Goal: Task Accomplishment & Management: Complete application form

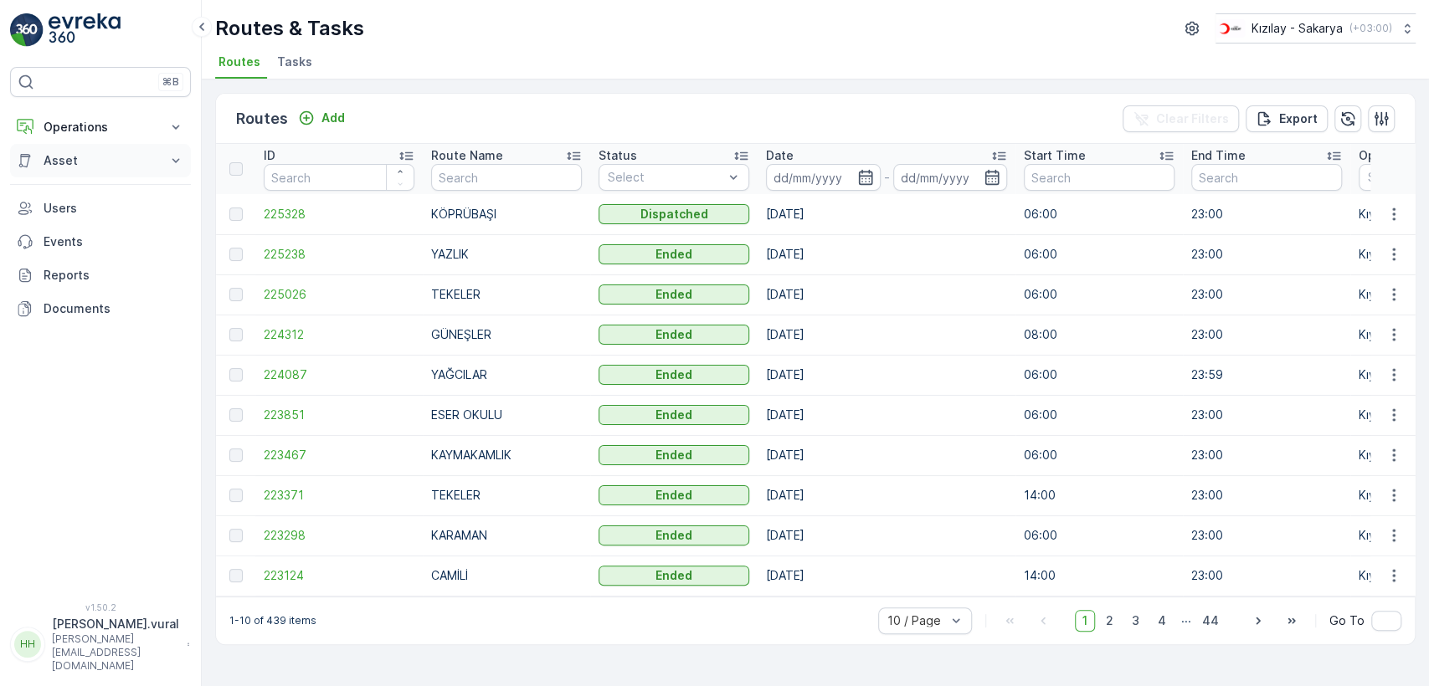
click at [74, 144] on button "Asset" at bounding box center [100, 160] width 181 height 33
click at [75, 131] on p "Operations" at bounding box center [101, 127] width 114 height 17
click at [94, 217] on link "Cockpit" at bounding box center [113, 225] width 155 height 23
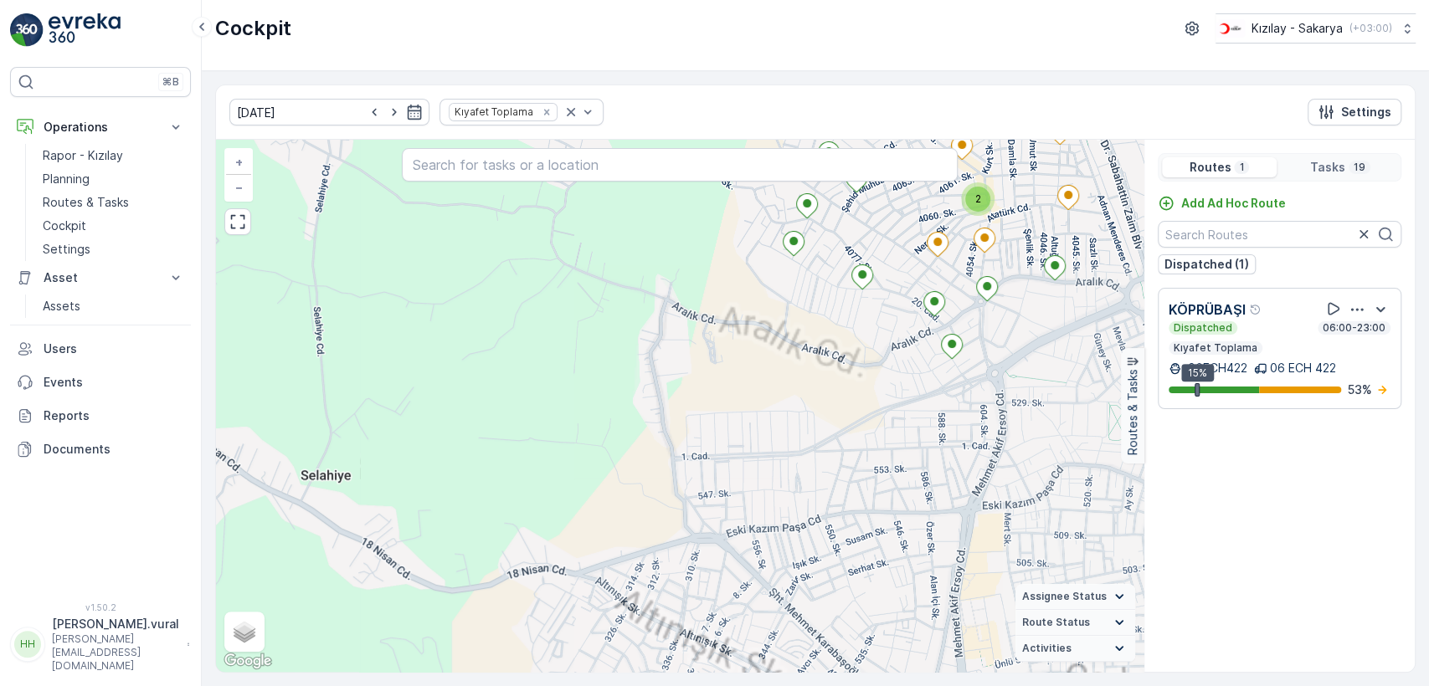
drag, startPoint x: 684, startPoint y: 263, endPoint x: 640, endPoint y: 390, distance: 134.5
click at [640, 388] on div "2 + − Satellite Roadmap Terrain Hybrid Leaflet Keyboard shortcuts Map Data Map …" at bounding box center [680, 406] width 928 height 532
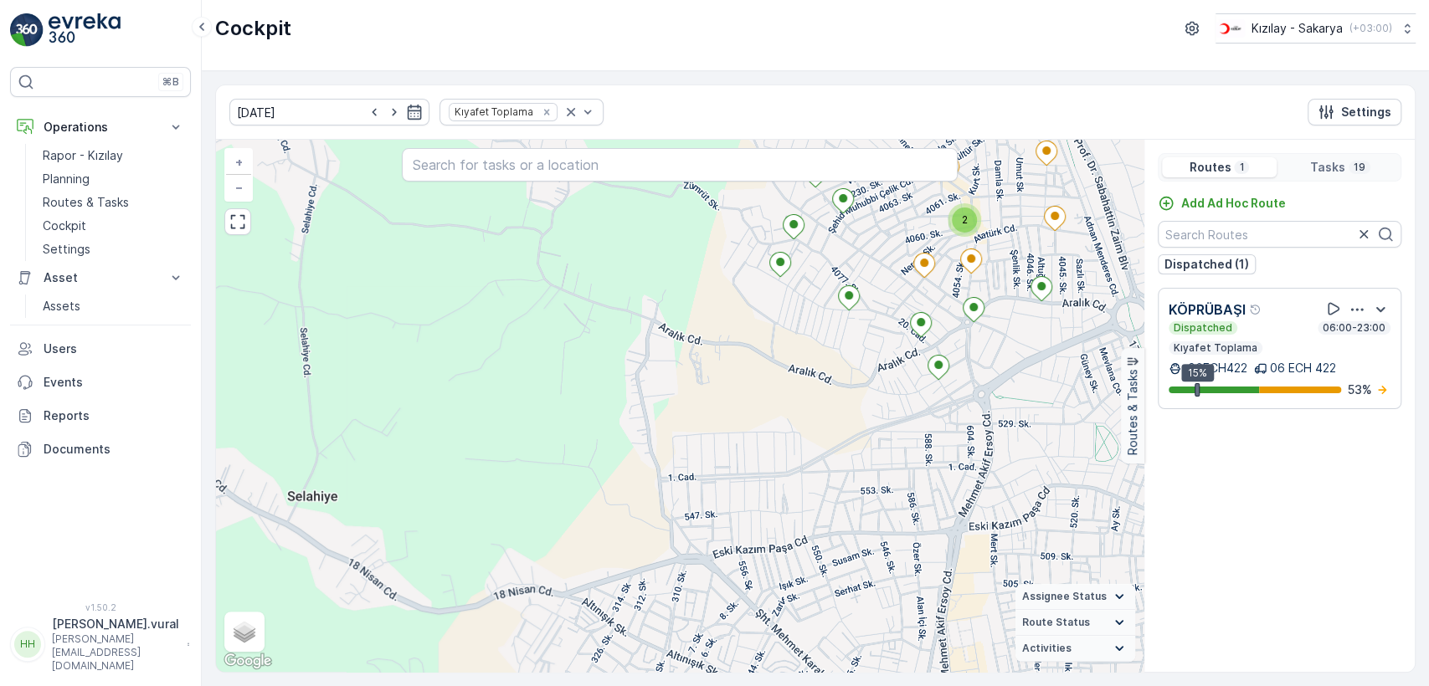
drag, startPoint x: 844, startPoint y: 318, endPoint x: 732, endPoint y: 404, distance: 141.5
click at [732, 404] on div "2 + − Satellite Roadmap Terrain Hybrid Leaflet Keyboard shortcuts Map Data Map …" at bounding box center [680, 406] width 928 height 532
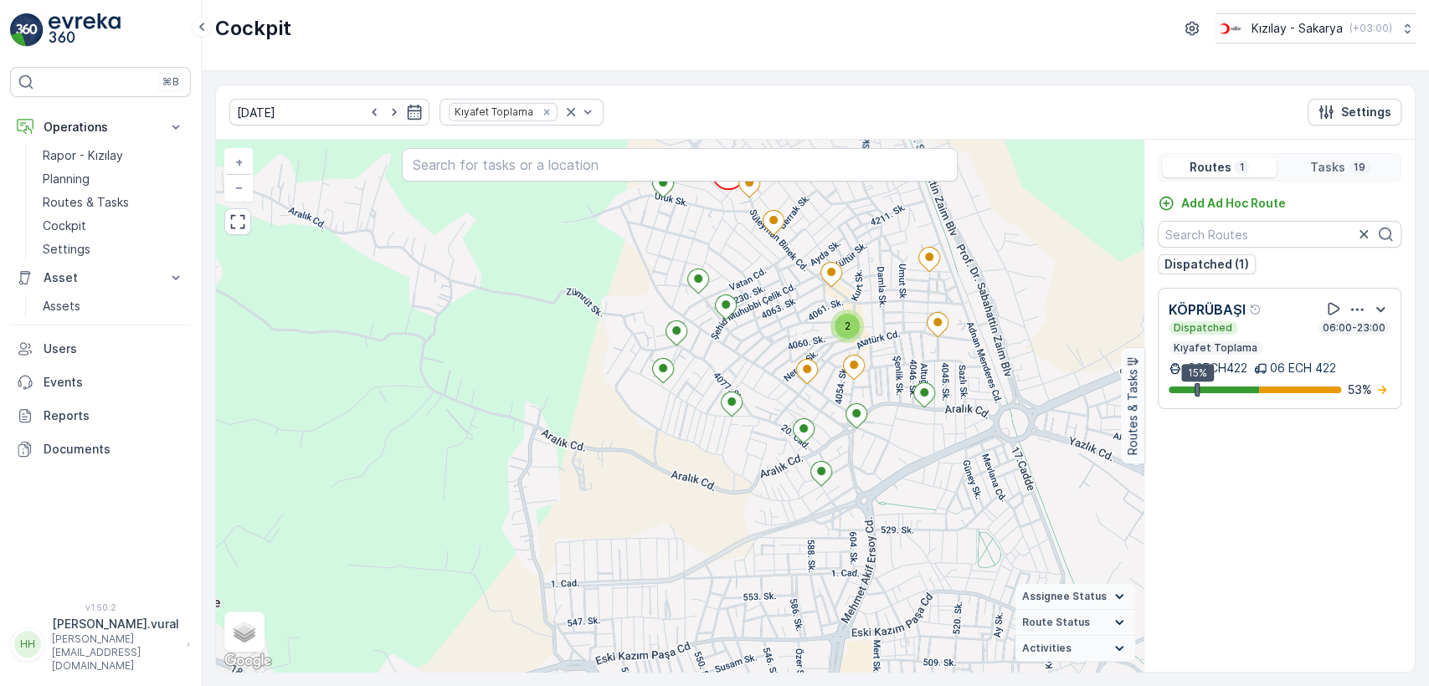
drag, startPoint x: 779, startPoint y: 350, endPoint x: 765, endPoint y: 399, distance: 51.4
click at [765, 399] on div "2 + − Satellite Roadmap Terrain Hybrid Leaflet Keyboard shortcuts Map Data Map …" at bounding box center [680, 406] width 928 height 532
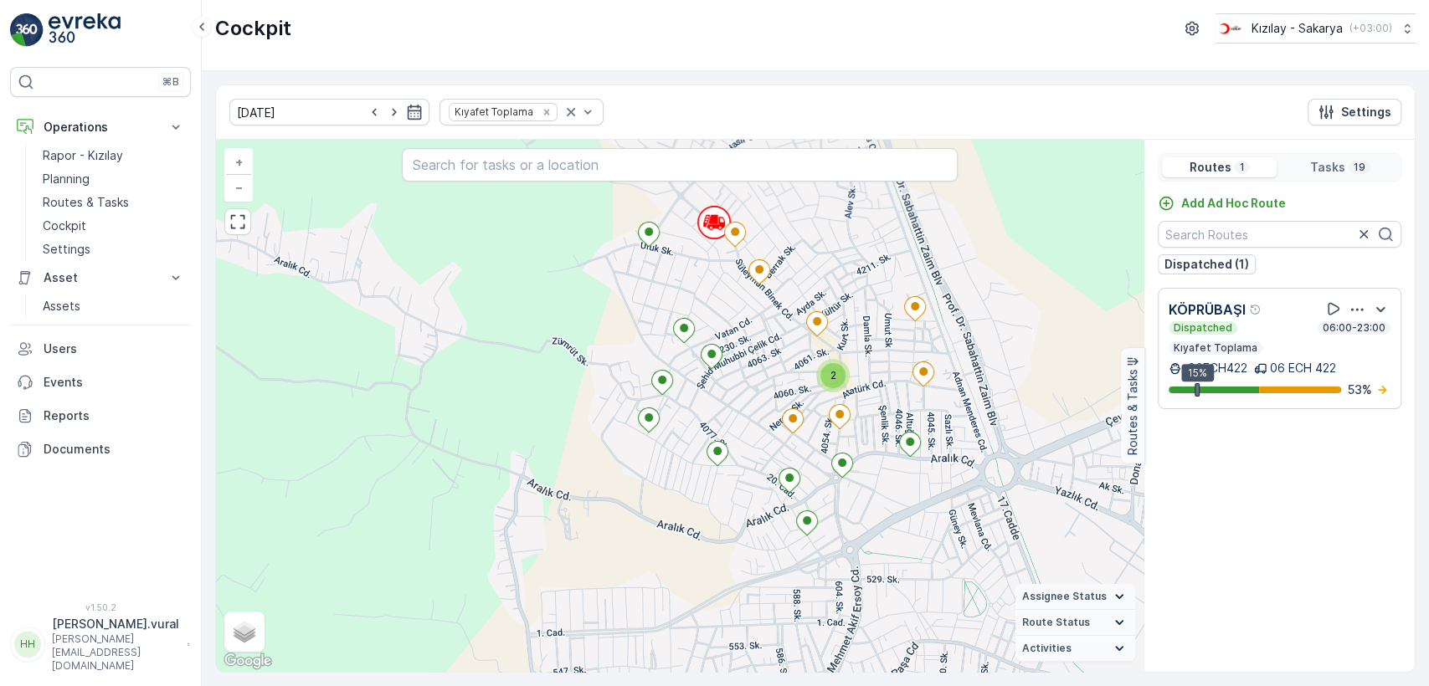
click at [138, 633] on p "[PERSON_NAME].vural" at bounding box center [115, 624] width 127 height 17
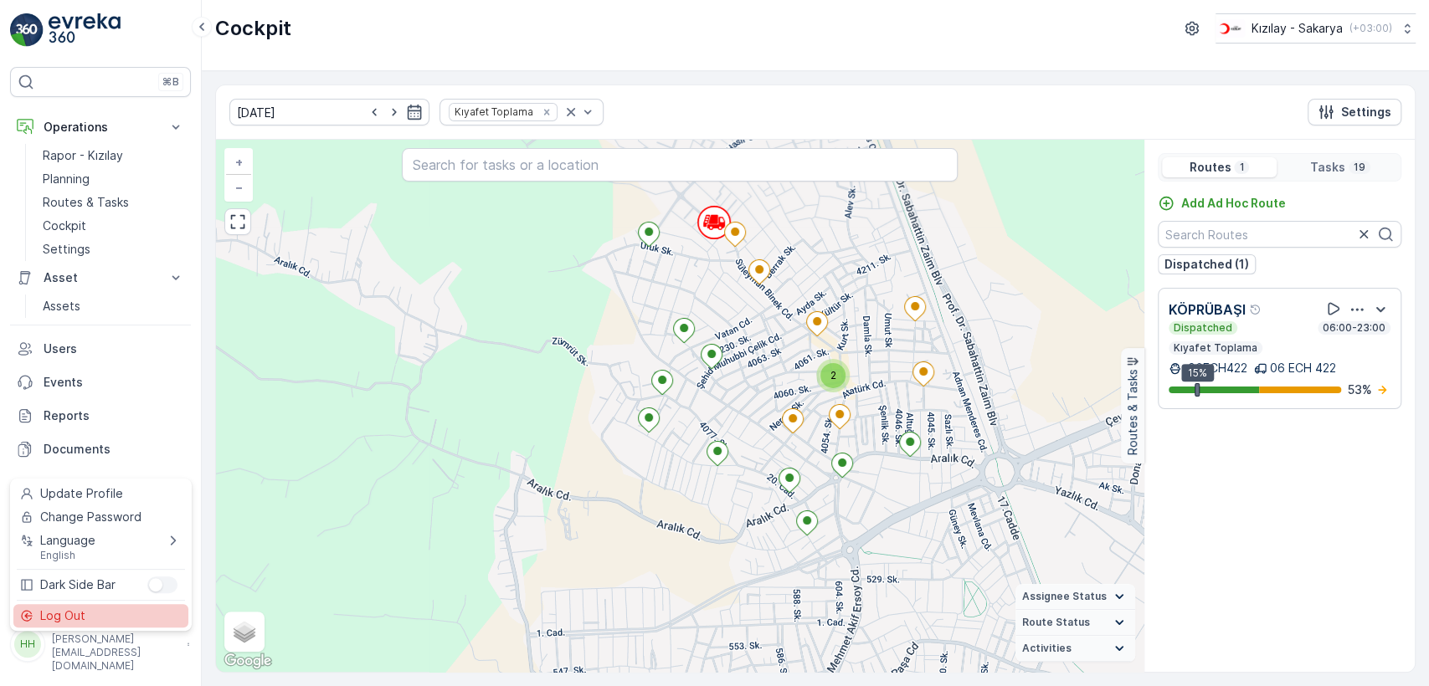
click at [139, 612] on div "Log Out" at bounding box center [100, 615] width 175 height 23
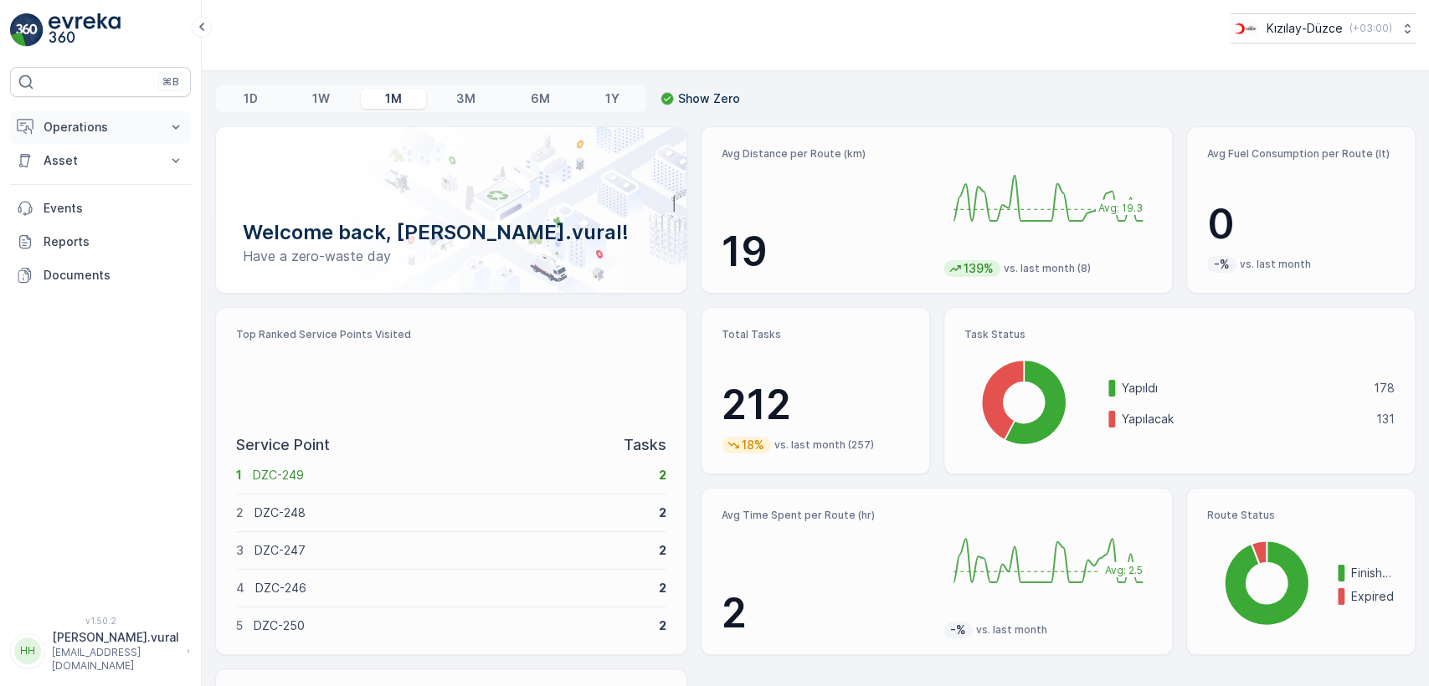
click at [141, 119] on p "Operations" at bounding box center [101, 127] width 114 height 17
click at [135, 203] on link "Routes & Tasks" at bounding box center [113, 202] width 155 height 23
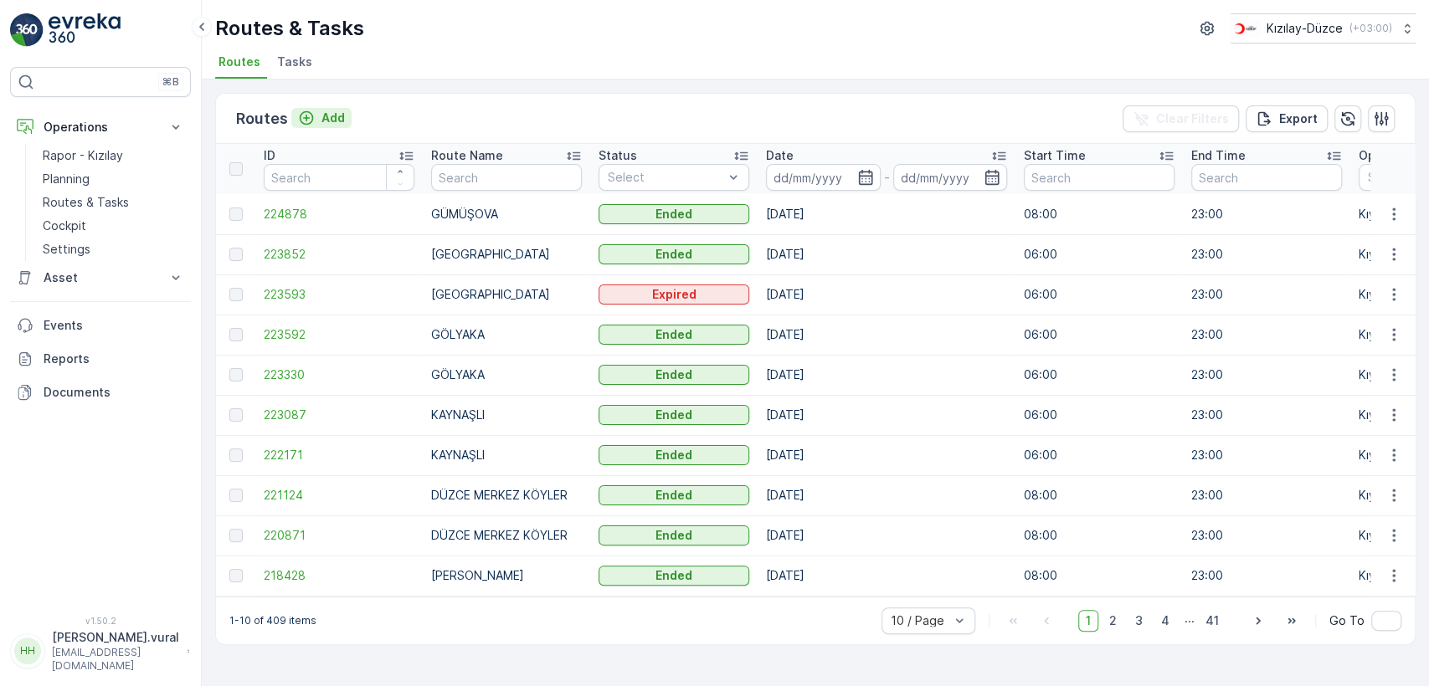
click at [310, 115] on icon "Add" at bounding box center [307, 118] width 14 height 14
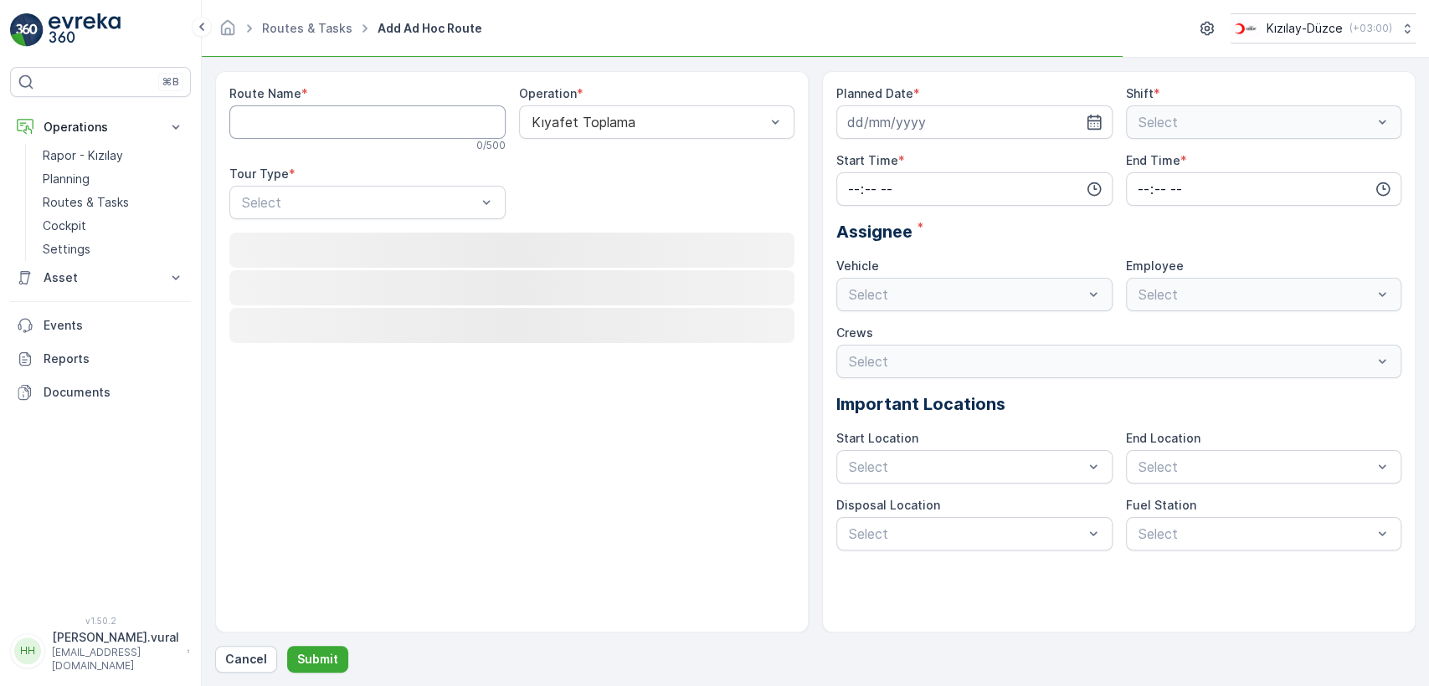
click at [310, 116] on Name "Route Name" at bounding box center [367, 121] width 276 height 33
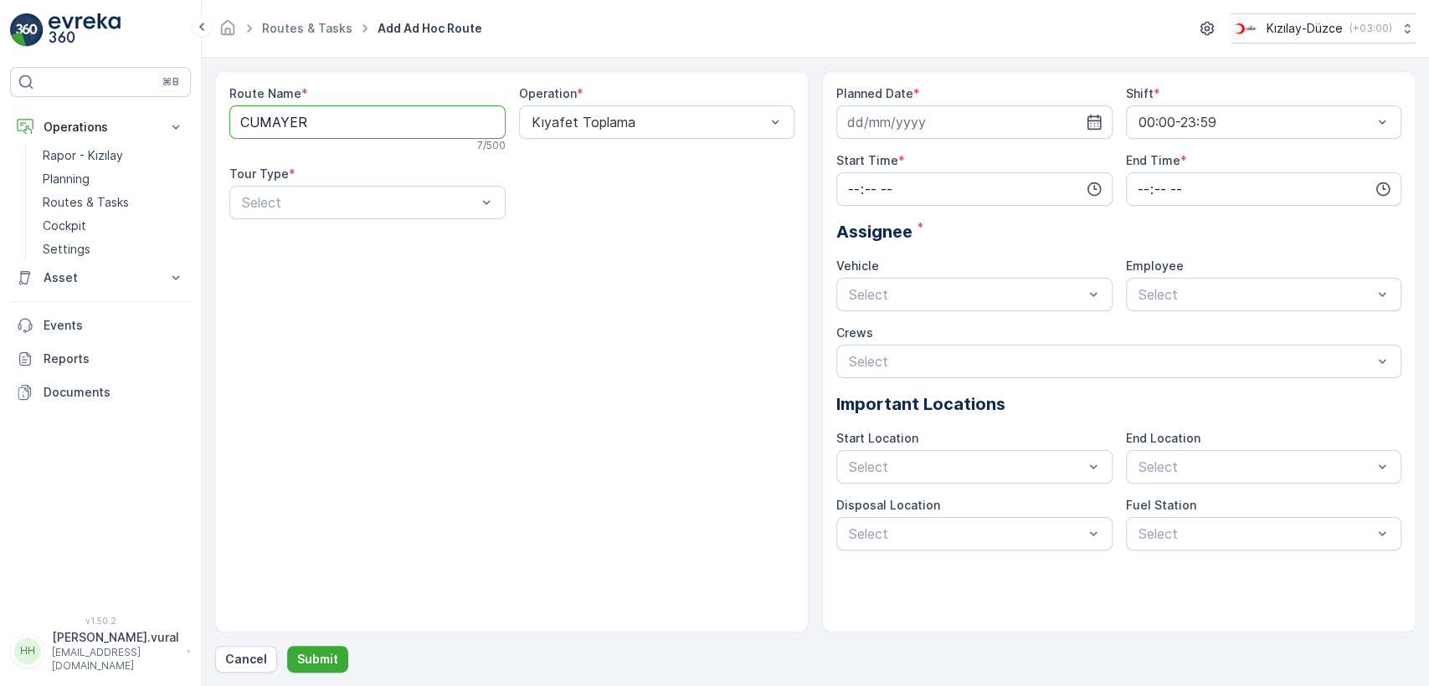
type Name "CUMAYERİ"
click at [348, 236] on div "Static" at bounding box center [367, 243] width 256 height 15
click at [516, 201] on div "Route Name * CUMAYERİ 8 / 500 Operation * Kıyafet Toplama Tour Type * option St…" at bounding box center [511, 158] width 565 height 147
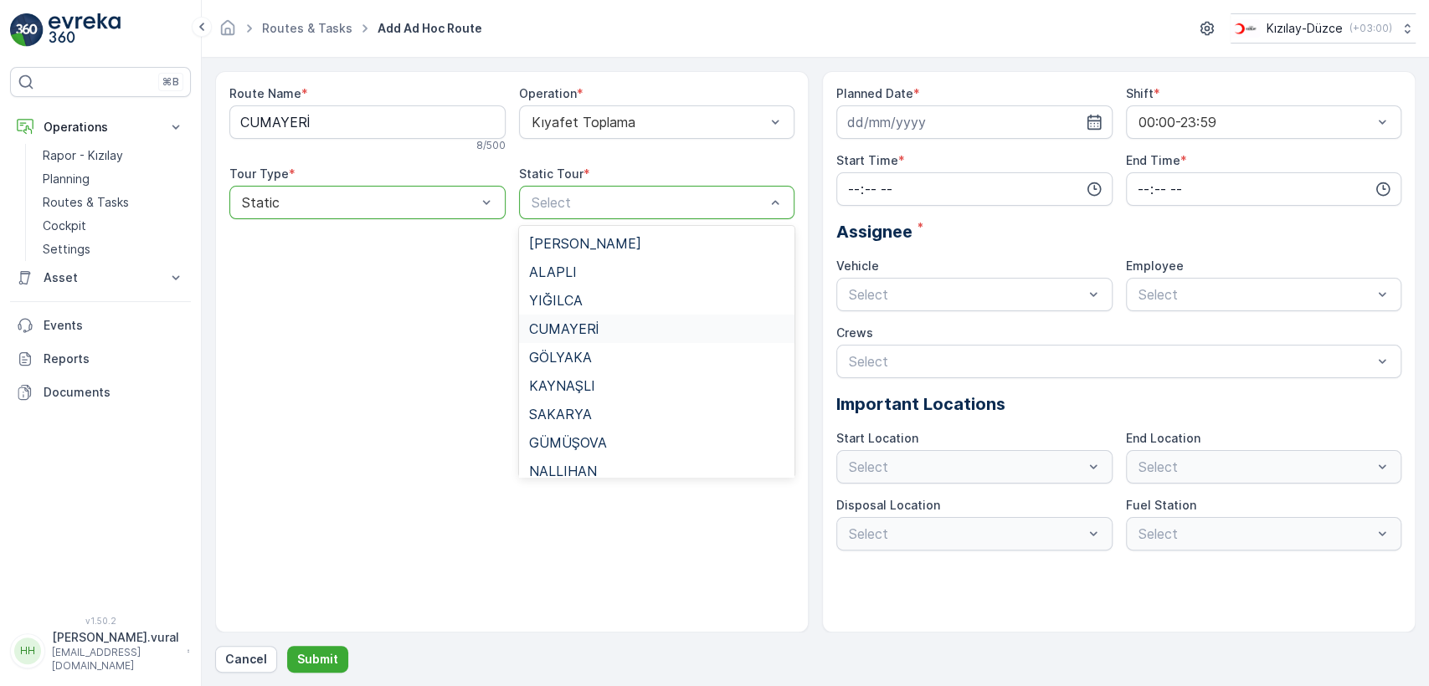
click at [582, 335] on span "CUMAYERİ" at bounding box center [563, 328] width 69 height 15
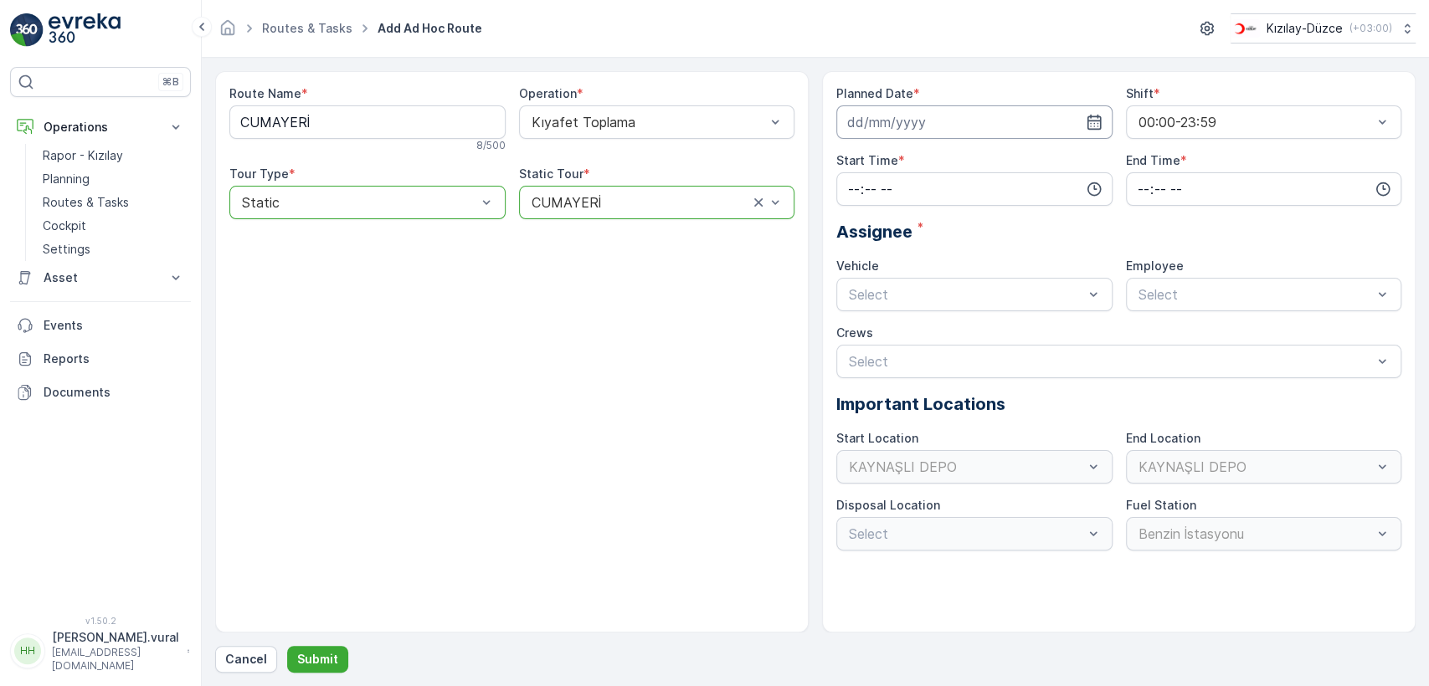
click at [904, 135] on input at bounding box center [974, 121] width 276 height 33
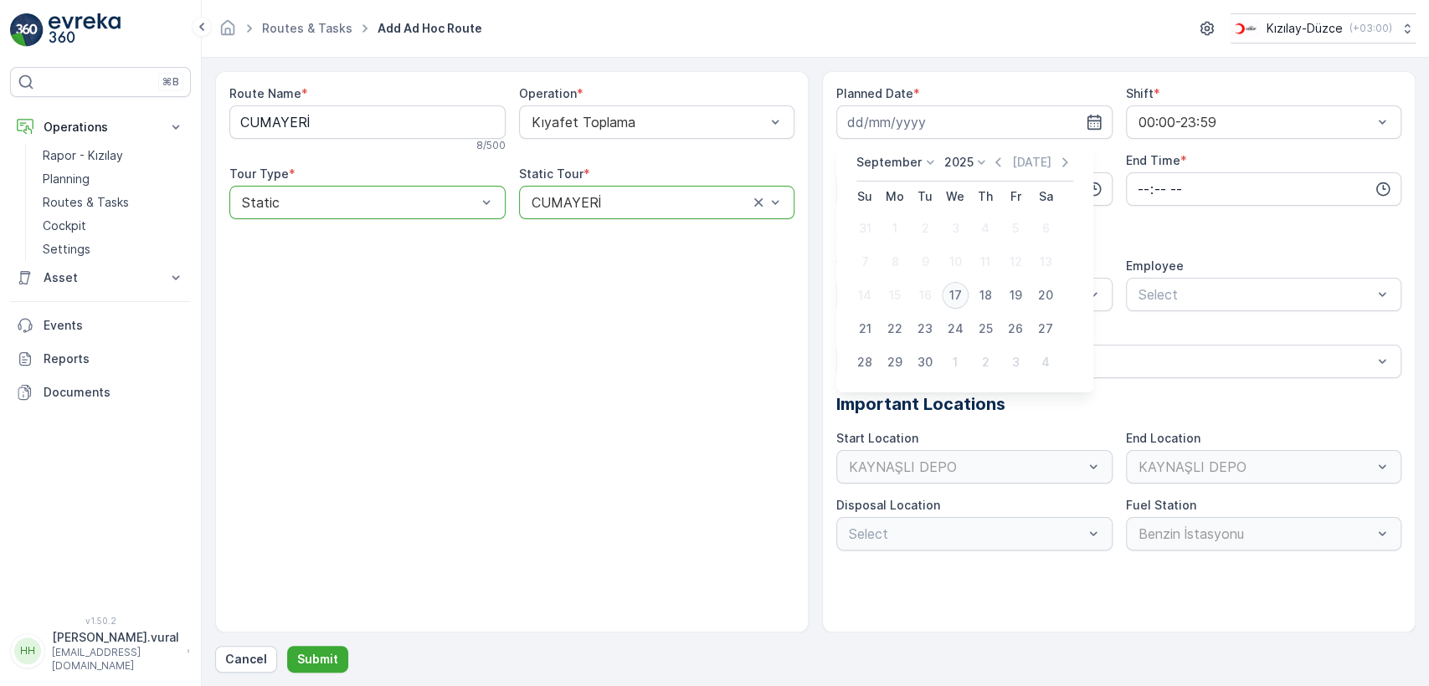
click at [958, 290] on div "17" at bounding box center [955, 295] width 27 height 27
type input "[DATE]"
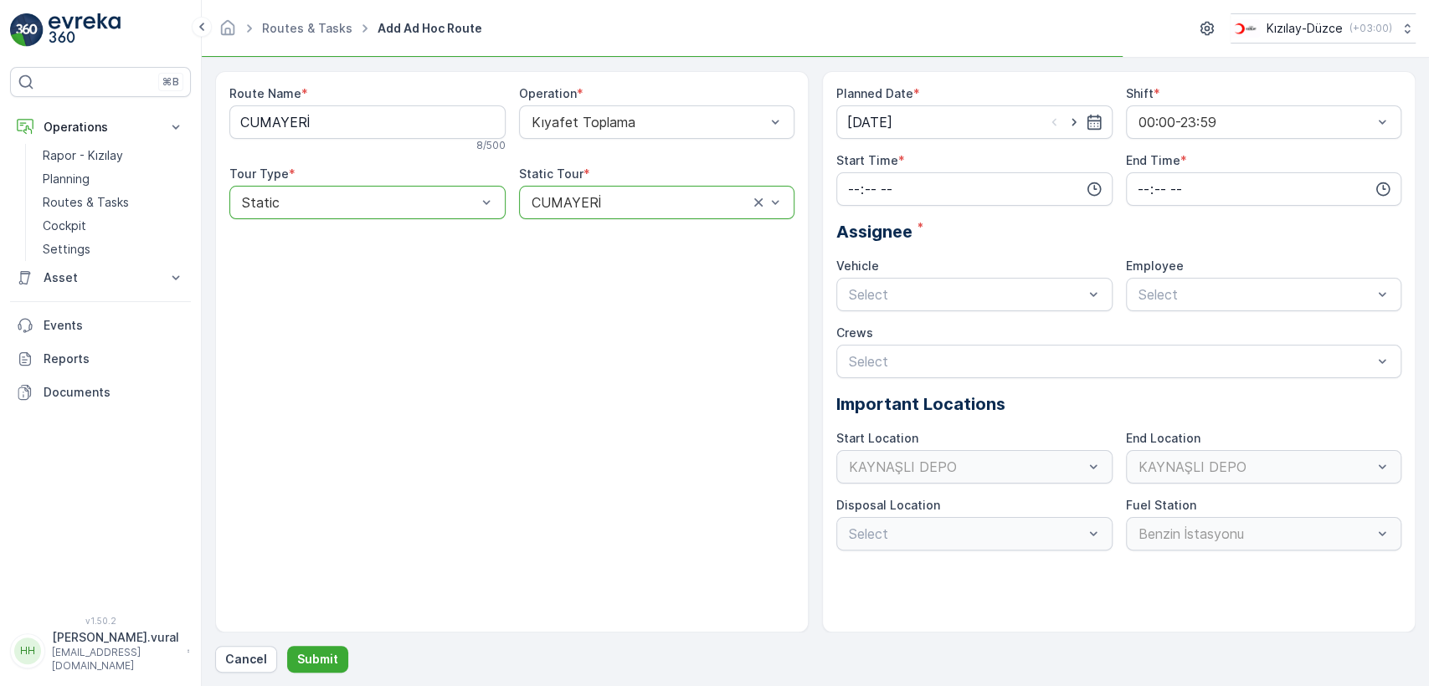
click at [928, 208] on div "Planned Date * 17.09.2025 Shift * 00:00-23:59 Start Time * End Time * Assignee …" at bounding box center [1118, 317] width 565 height 465
click at [928, 198] on input "time" at bounding box center [974, 188] width 276 height 33
click at [858, 351] on span "06" at bounding box center [853, 358] width 15 height 17
type input "06:00"
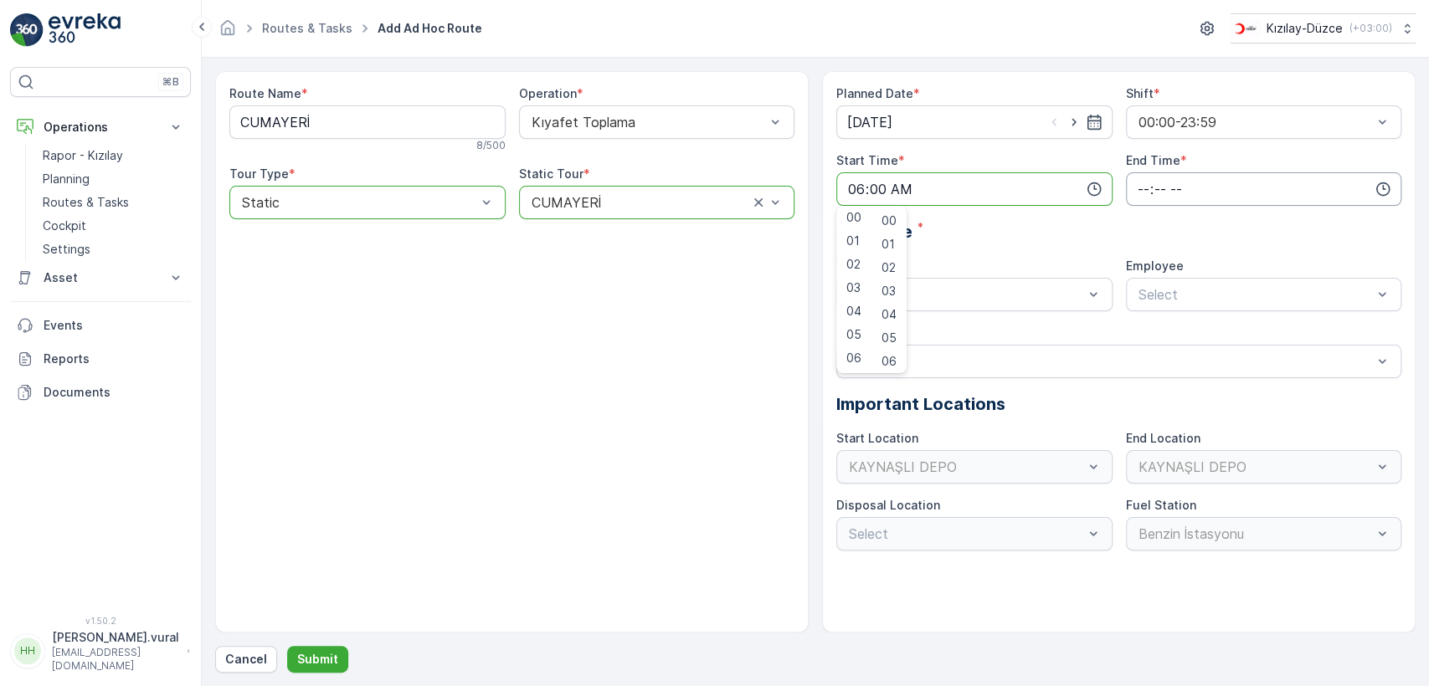
click at [1134, 204] on input "time" at bounding box center [1264, 188] width 276 height 33
click at [1142, 350] on span "23" at bounding box center [1142, 358] width 13 height 17
type input "23:00"
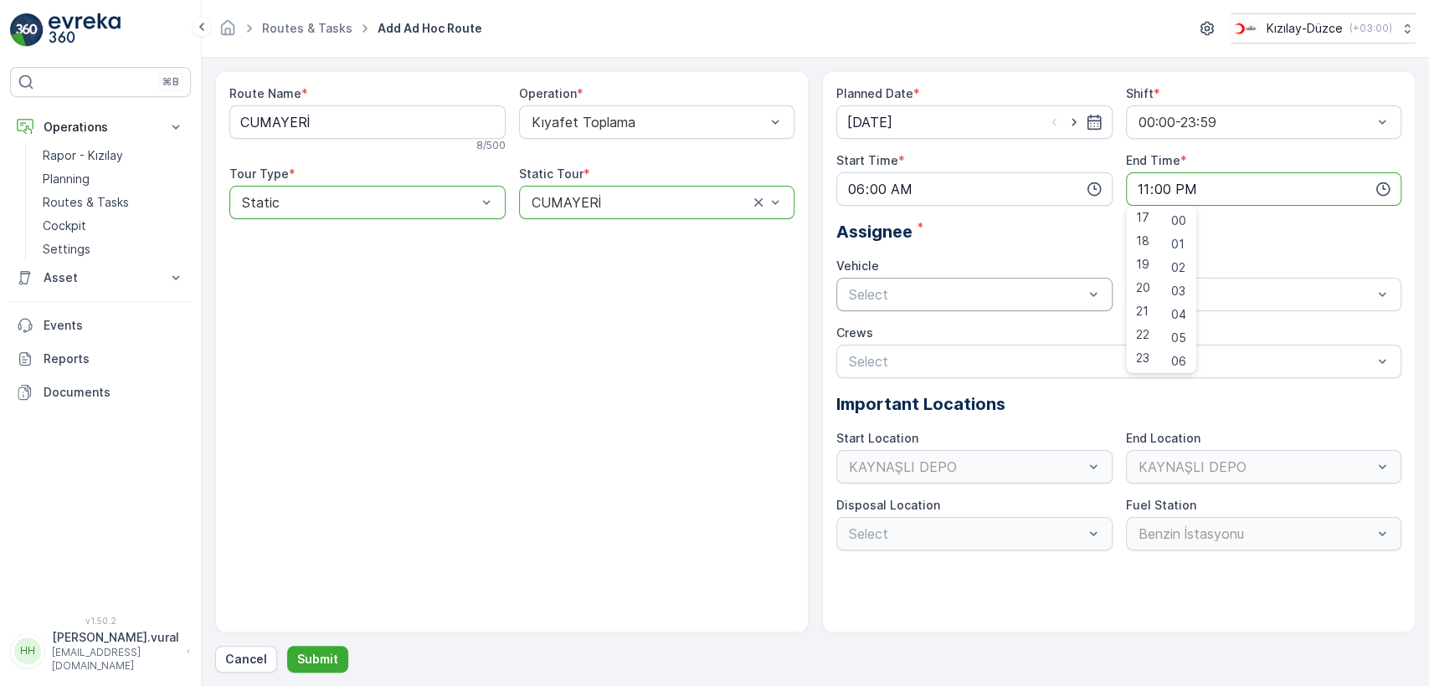
click at [965, 304] on div "Select" at bounding box center [974, 294] width 276 height 33
click at [915, 339] on span "06 DCG 614" at bounding box center [884, 335] width 77 height 15
click at [1135, 316] on div "Planned Date * 17.09.2025 Shift * 00:00-23:59 Start Time * 06:00 End Time * 23:…" at bounding box center [1118, 317] width 565 height 465
click at [1146, 308] on div "Select" at bounding box center [1264, 294] width 276 height 33
click at [1150, 330] on span "06 DCG 614" at bounding box center [1174, 335] width 77 height 15
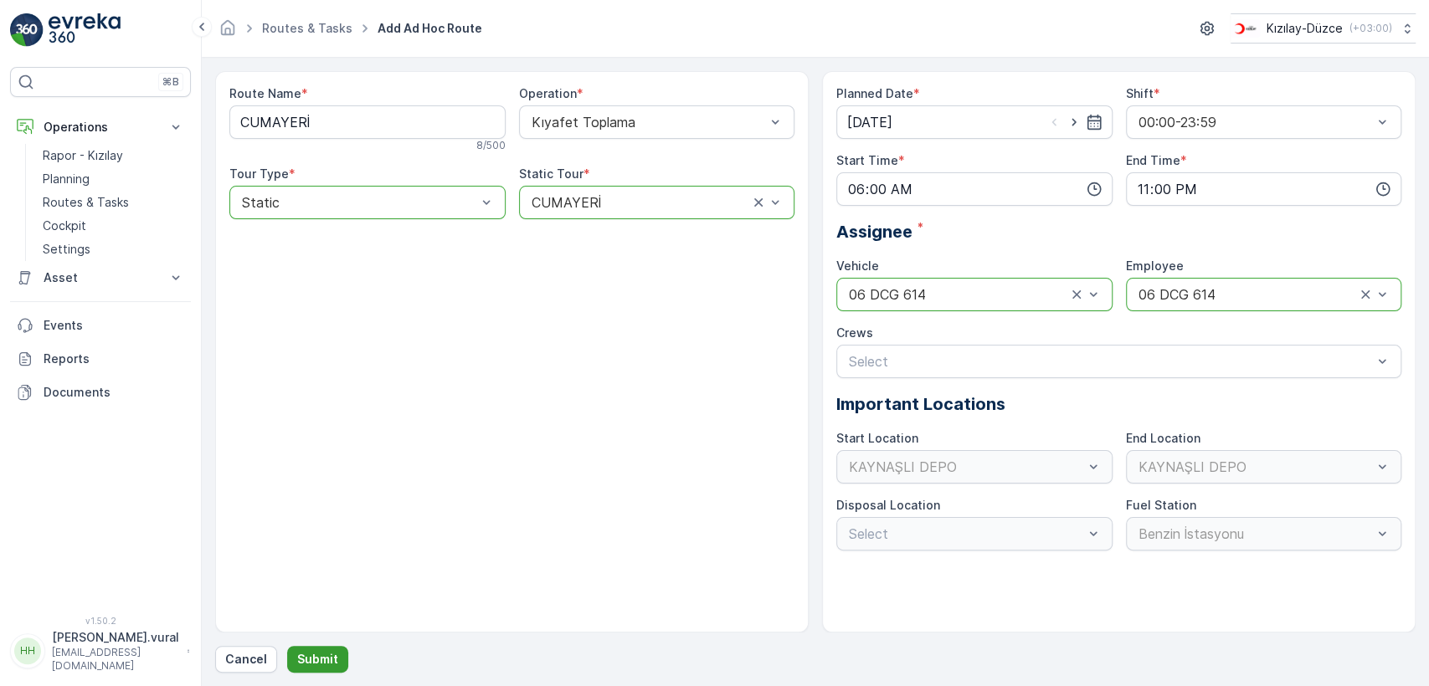
click at [335, 654] on button "Submit" at bounding box center [317, 659] width 61 height 27
